Goal: Find specific page/section: Find specific page/section

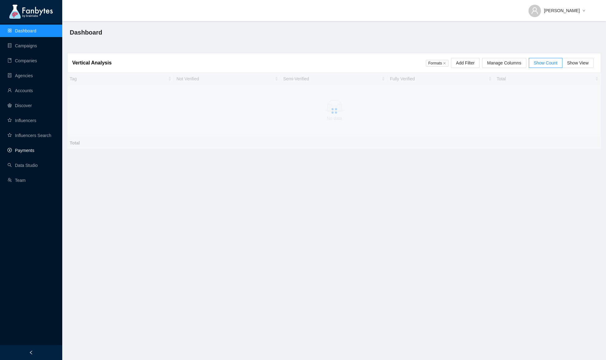
click at [26, 151] on link "Payments" at bounding box center [20, 150] width 27 height 5
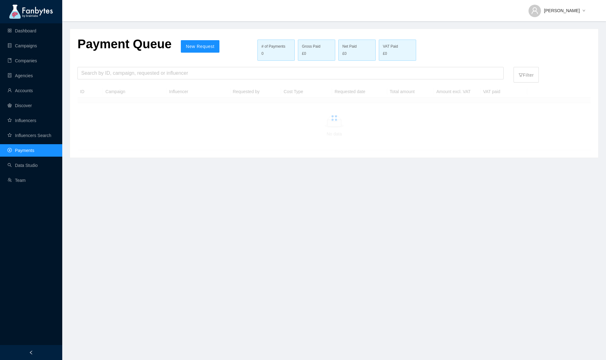
click at [128, 61] on div "Payment Queue New Request # of Payments 0 Gross Paid £0 Net Paid £0 VAT Paid £0" at bounding box center [246, 49] width 336 height 27
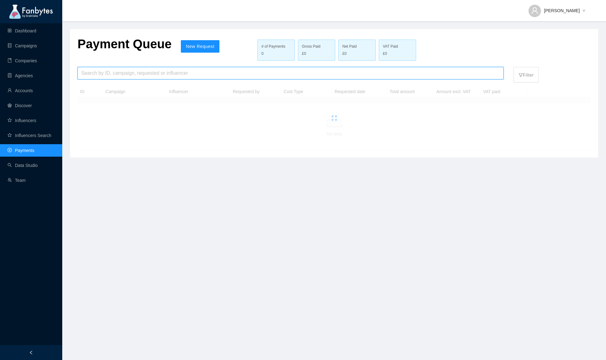
click at [128, 69] on input "search" at bounding box center [290, 73] width 419 height 12
type input "******"
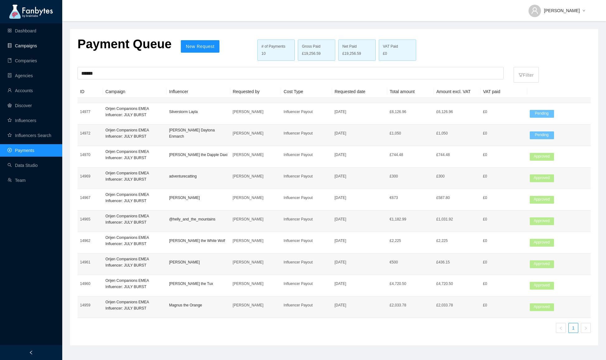
click at [20, 44] on link "Campaigns" at bounding box center [22, 45] width 30 height 5
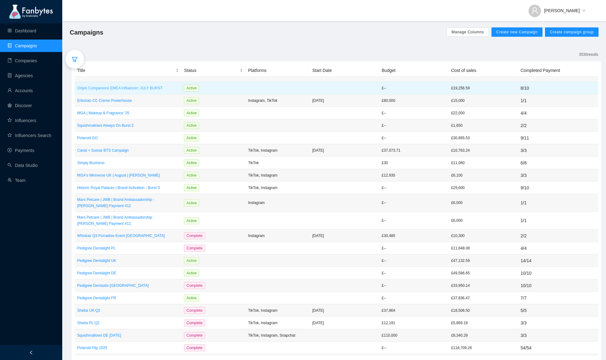
click at [101, 87] on p "Orijen Companions EMEA Influencer: JULY BURST" at bounding box center [128, 88] width 102 height 6
